Goal: Task Accomplishment & Management: Complete application form

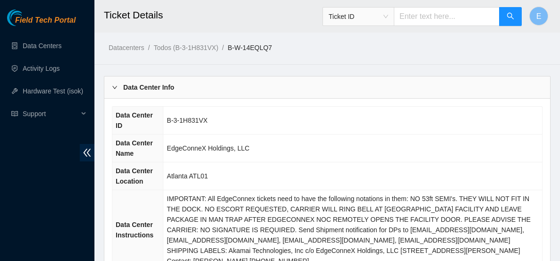
scroll to position [405, 0]
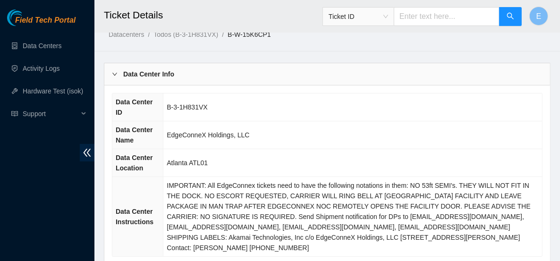
scroll to position [11, 0]
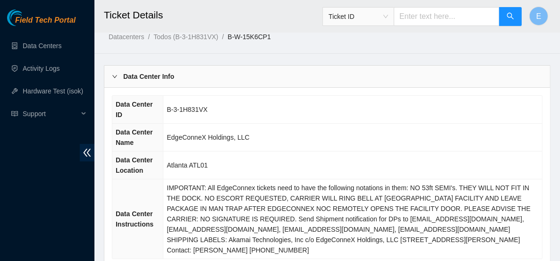
click at [151, 74] on b "Data Center Info" at bounding box center [148, 76] width 51 height 10
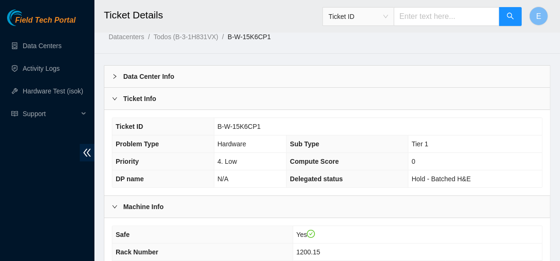
click at [158, 100] on div "Ticket Info" at bounding box center [327, 99] width 446 height 22
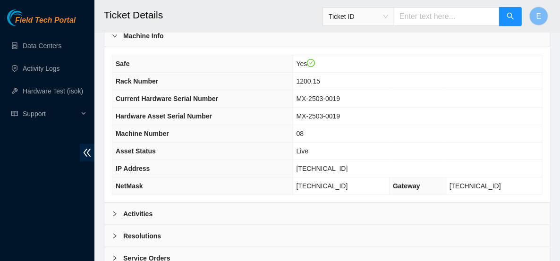
scroll to position [97, 0]
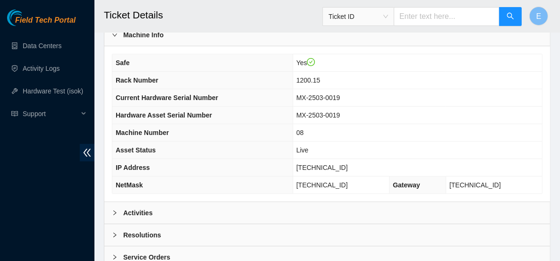
click at [216, 211] on div "Activities" at bounding box center [327, 213] width 446 height 22
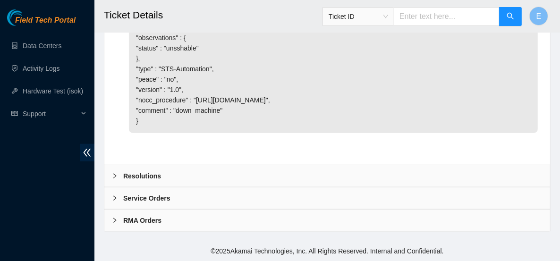
scroll to position [583, 0]
click at [193, 175] on div "Resolutions" at bounding box center [327, 176] width 446 height 22
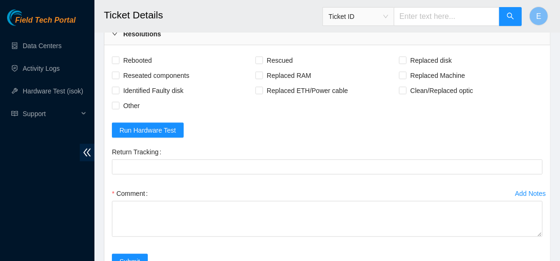
scroll to position [709, 0]
click at [123, 68] on span "Rebooted" at bounding box center [137, 59] width 36 height 15
click at [119, 63] on input "Rebooted" at bounding box center [115, 59] width 7 height 7
checkbox input "true"
click at [255, 68] on div "Rebooted" at bounding box center [184, 59] width 144 height 15
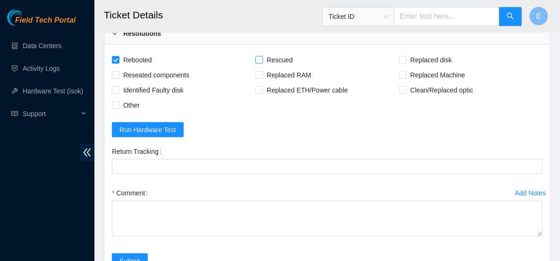
click at [259, 63] on input "Rescued" at bounding box center [258, 59] width 7 height 7
checkbox input "true"
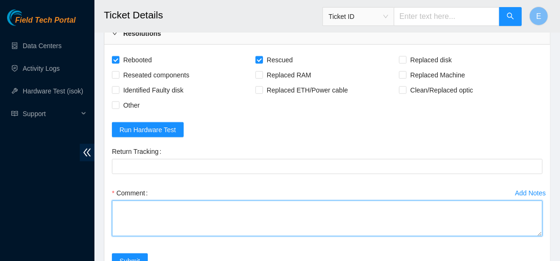
click at [191, 232] on textarea "Comment" at bounding box center [327, 219] width 431 height 36
paste textarea "Rebooted server Rescued and configured Isok:"
type textarea "Rebooted server Rescued and configured Isok:"
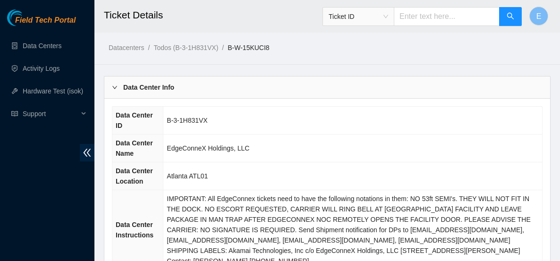
scroll to position [546, 0]
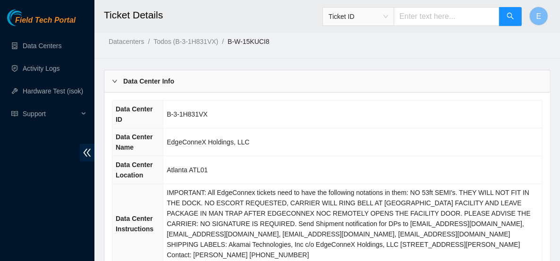
scroll to position [5, 0]
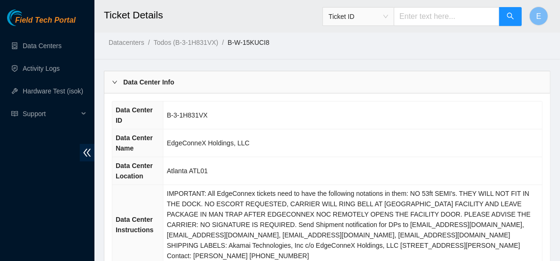
click at [257, 77] on div "Data Center Info" at bounding box center [327, 82] width 446 height 22
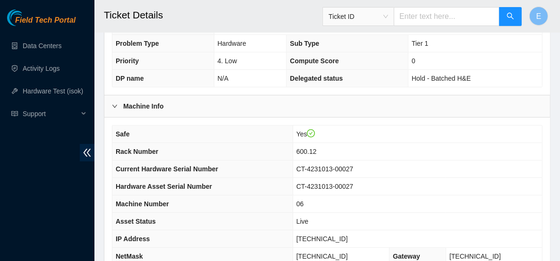
scroll to position [59, 0]
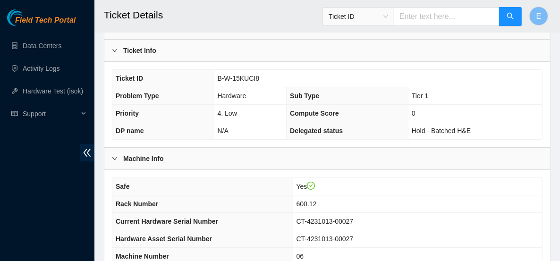
click at [230, 46] on div "Ticket Info" at bounding box center [327, 51] width 446 height 22
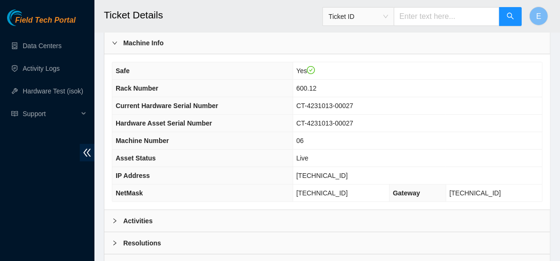
scroll to position [152, 0]
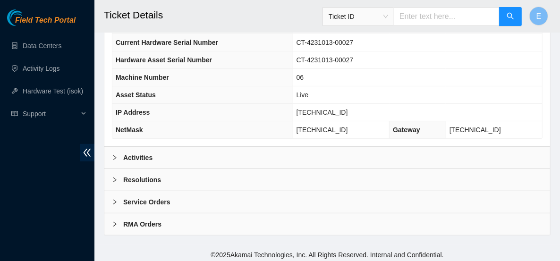
click at [137, 153] on b "Activities" at bounding box center [137, 158] width 29 height 10
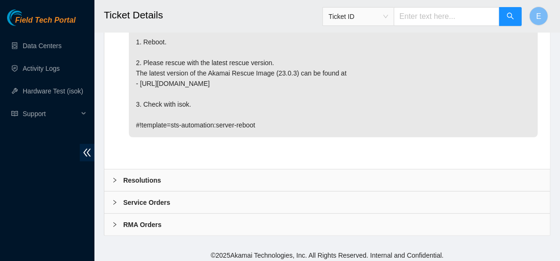
click at [141, 175] on b "Resolutions" at bounding box center [142, 180] width 38 height 10
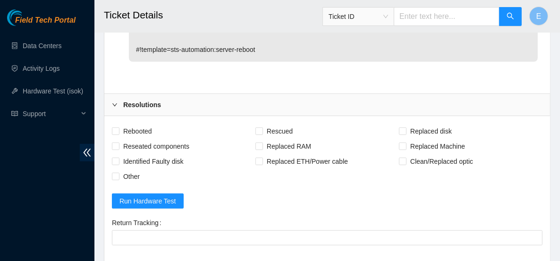
scroll to position [428, 0]
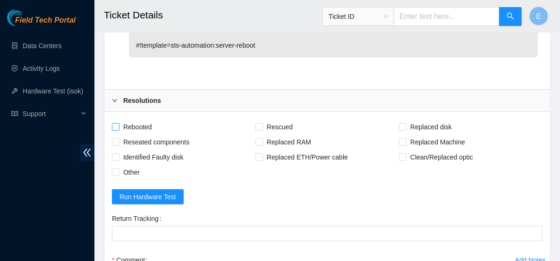
click at [137, 121] on span "Rebooted" at bounding box center [137, 126] width 36 height 15
click at [119, 123] on input "Rebooted" at bounding box center [115, 126] width 7 height 7
checkbox input "true"
click at [262, 123] on span at bounding box center [259, 127] width 8 height 8
click at [262, 123] on input "Rescued" at bounding box center [258, 126] width 7 height 7
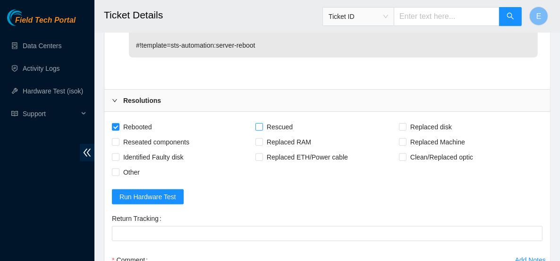
checkbox input "true"
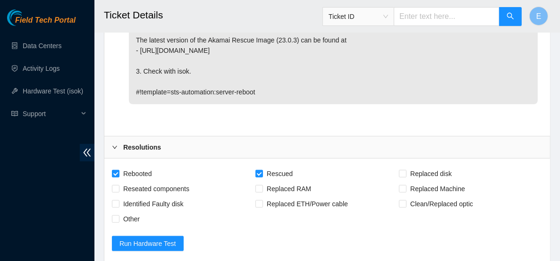
scroll to position [464, 0]
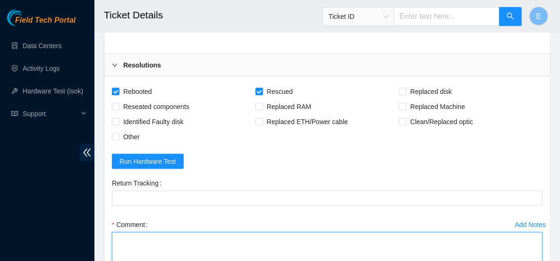
click at [168, 238] on textarea "Comment" at bounding box center [327, 250] width 431 height 36
paste textarea "Rebooted server Rescued and configured Isok:"
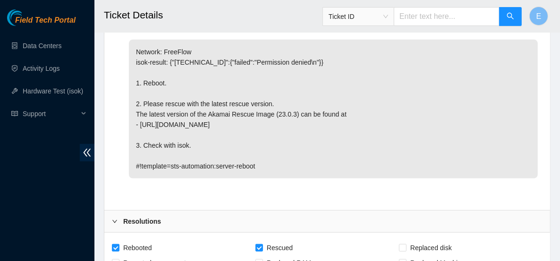
scroll to position [307, 0]
type textarea "Rebooted server Rescued and configured Isok:"
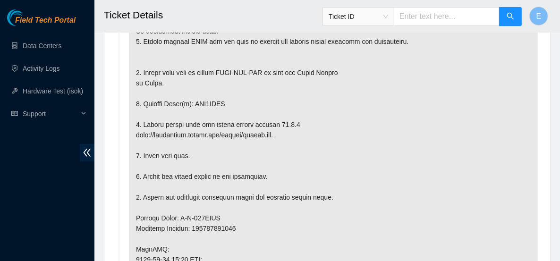
scroll to position [359, 0]
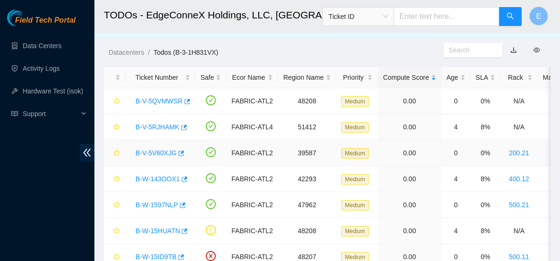
scroll to position [18, 0]
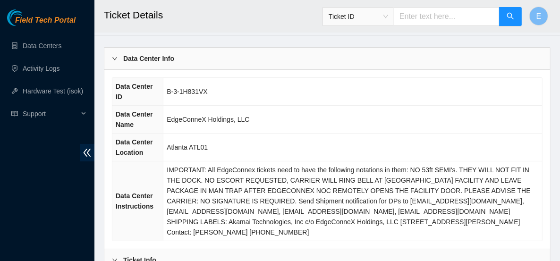
scroll to position [20, 0]
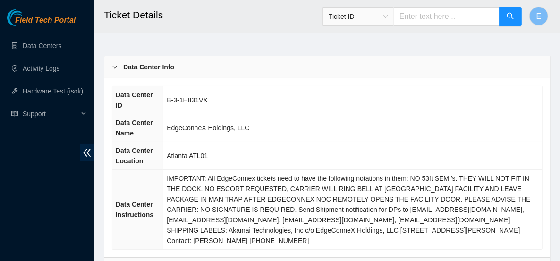
click at [136, 64] on b "Data Center Info" at bounding box center [148, 67] width 51 height 10
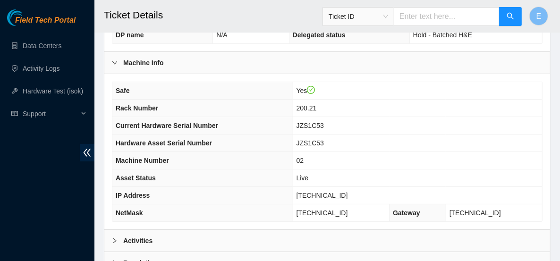
scroll to position [237, 0]
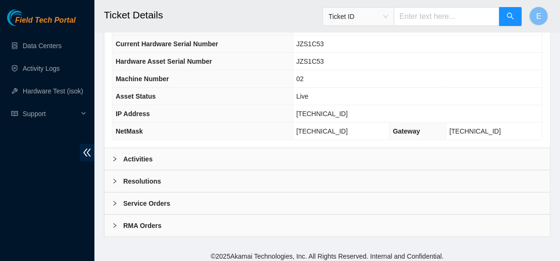
click at [265, 151] on div "Activities" at bounding box center [327, 159] width 446 height 22
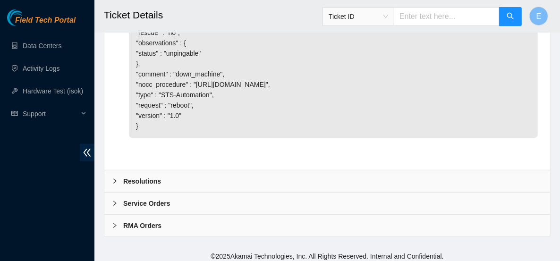
scroll to position [657, 0]
click at [208, 181] on div "Resolutions" at bounding box center [327, 182] width 446 height 22
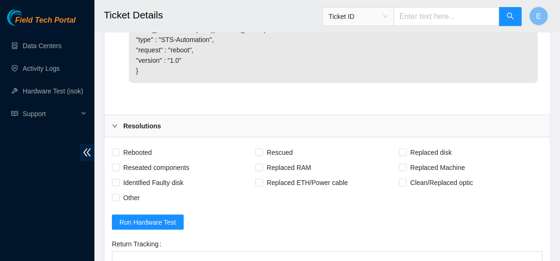
scroll to position [715, 0]
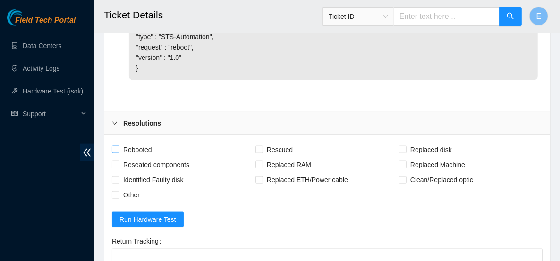
click at [135, 145] on span "Rebooted" at bounding box center [137, 149] width 36 height 15
click at [119, 146] on input "Rebooted" at bounding box center [115, 149] width 7 height 7
checkbox input "true"
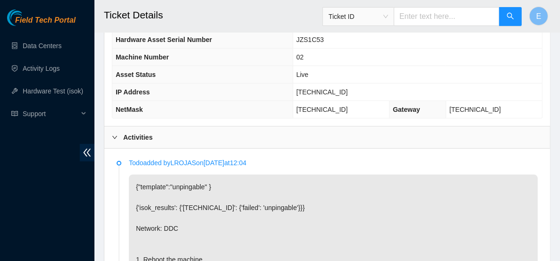
scroll to position [257, 0]
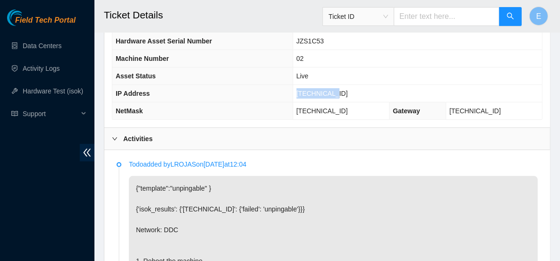
drag, startPoint x: 348, startPoint y: 90, endPoint x: 313, endPoint y: 92, distance: 35.0
click at [313, 92] on td "[TECHNICAL_ID]" at bounding box center [417, 93] width 249 height 17
copy span "[TECHNICAL_ID]"
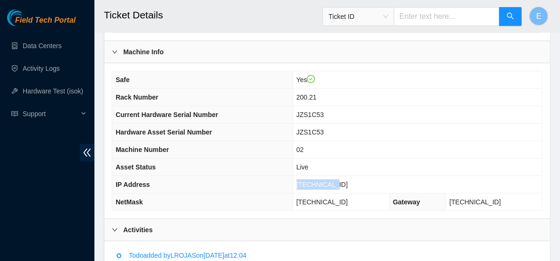
scroll to position [164, 0]
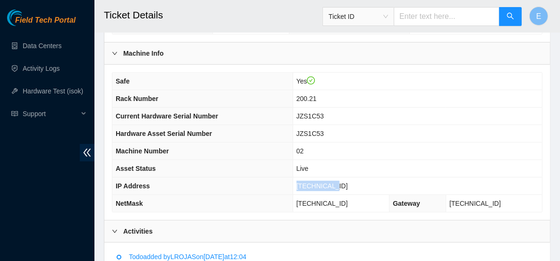
click at [372, 184] on td "[TECHNICAL_ID]" at bounding box center [417, 186] width 249 height 17
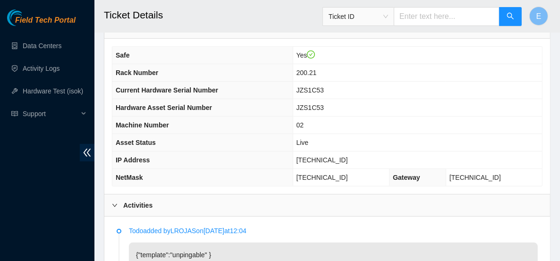
scroll to position [193, 0]
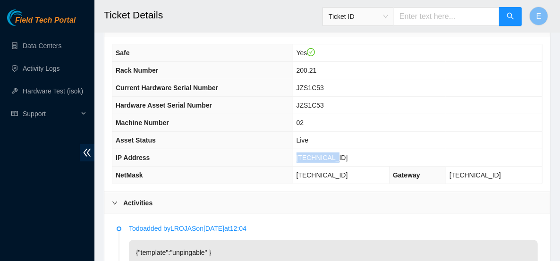
drag, startPoint x: 357, startPoint y: 155, endPoint x: 308, endPoint y: 151, distance: 48.9
click at [308, 152] on tr "IP Address 23.59.89.69" at bounding box center [327, 157] width 430 height 17
copy tr "[TECHNICAL_ID]"
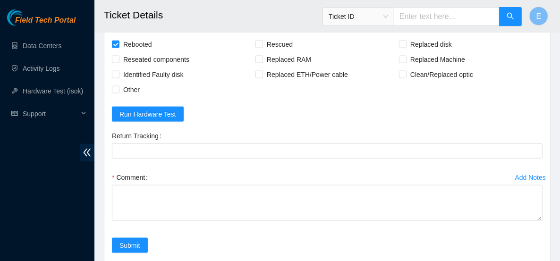
scroll to position [822, 0]
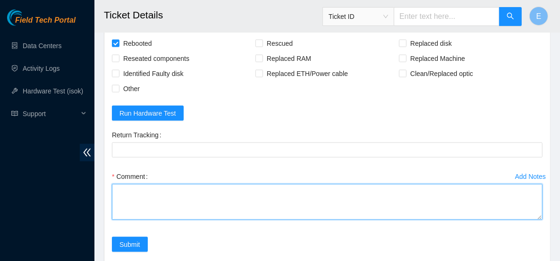
click at [137, 199] on textarea "Comment" at bounding box center [327, 202] width 431 height 36
paste textarea "Rebooted server isok:"
click at [153, 198] on textarea "Rebooted server isok:" at bounding box center [327, 202] width 431 height 36
paste textarea "23.59.89.69 : passed: ok"
click at [130, 195] on textarea "Rebooted server isok:23.59.89.69 : passed: ok" at bounding box center [327, 202] width 431 height 36
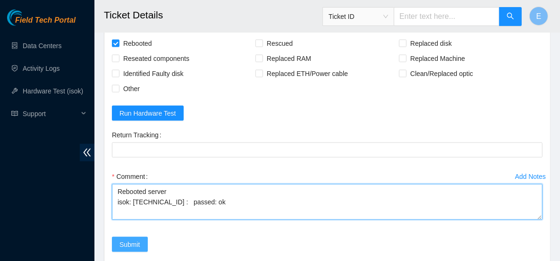
type textarea "Rebooted server isok: 23.59.89.69 : passed: ok"
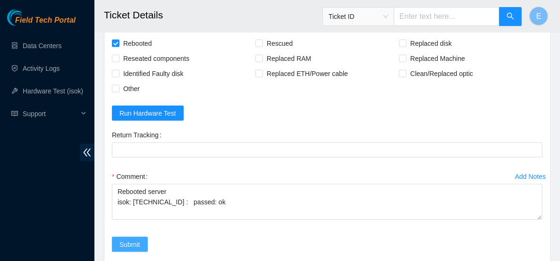
click at [131, 239] on span "Submit" at bounding box center [129, 244] width 21 height 10
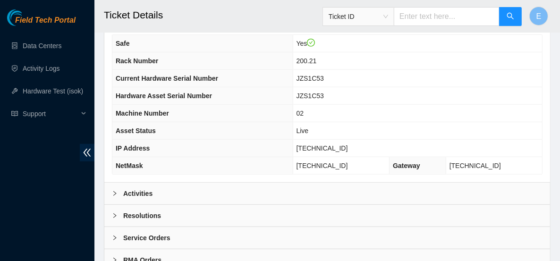
scroll to position [383, 0]
click at [202, 204] on div "Resolutions" at bounding box center [327, 215] width 446 height 22
click at [60, 72] on link "Activity Logs" at bounding box center [41, 69] width 37 height 8
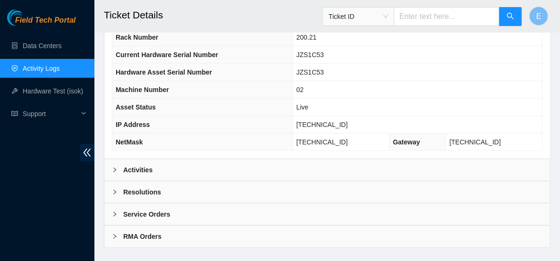
scroll to position [274, 0]
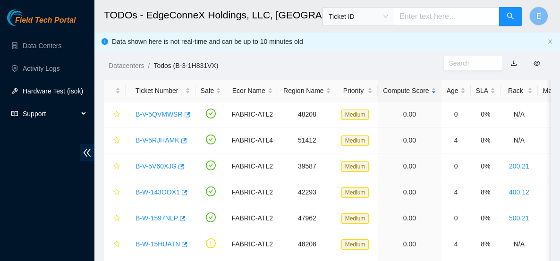
scroll to position [18, 0]
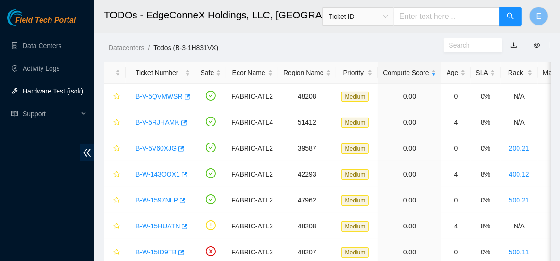
click at [48, 89] on link "Hardware Test (isok)" at bounding box center [53, 91] width 60 height 8
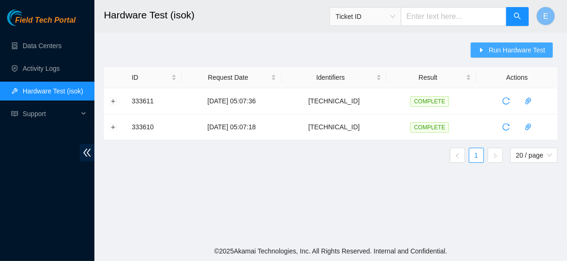
click at [509, 51] on span "Run Hardware Test" at bounding box center [517, 50] width 57 height 10
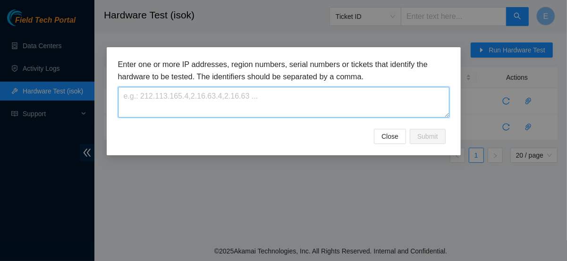
click at [284, 100] on textarea at bounding box center [284, 102] width 332 height 31
paste textarea "23.59.89.69"
click at [142, 96] on textarea "23.59.89.69" at bounding box center [284, 102] width 332 height 31
type textarea "23.59.89.69"
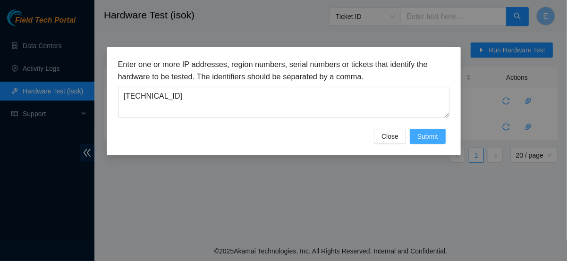
click at [428, 135] on span "Submit" at bounding box center [427, 136] width 21 height 10
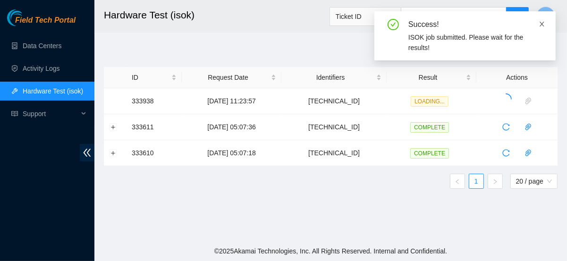
click at [542, 24] on icon "close" at bounding box center [542, 24] width 5 height 5
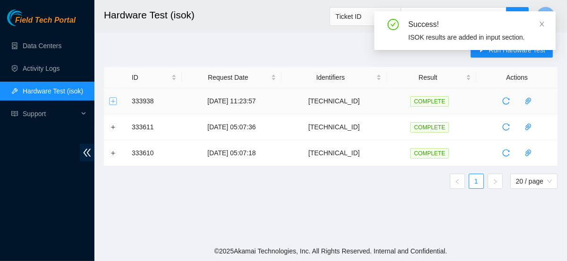
click at [112, 102] on button "Expand row" at bounding box center [114, 101] width 8 height 8
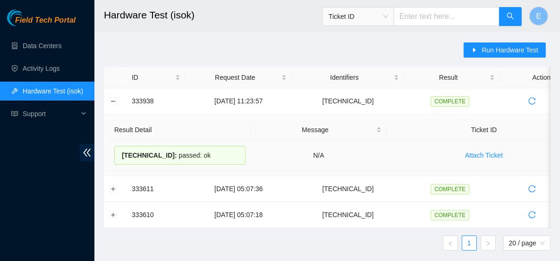
drag, startPoint x: 123, startPoint y: 153, endPoint x: 201, endPoint y: 154, distance: 78.4
click at [201, 154] on div "23.59.89.69 : passed: ok" at bounding box center [179, 155] width 131 height 19
copy div "23.59.89.69 : passed: ok"
click at [112, 102] on button "Collapse row" at bounding box center [114, 101] width 8 height 8
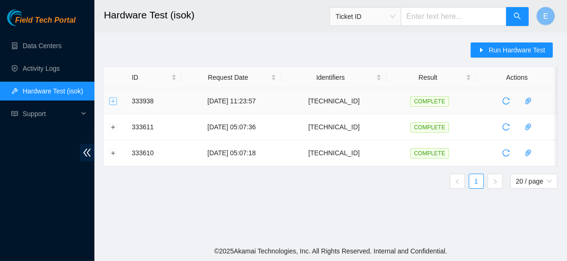
click at [114, 102] on button "Expand row" at bounding box center [114, 101] width 8 height 8
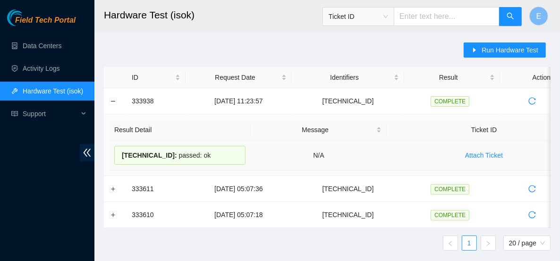
copy div "23.59.89.69 : passed: ok"
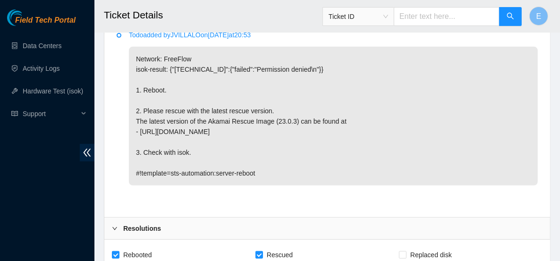
scroll to position [299, 0]
